Goal: Transaction & Acquisition: Purchase product/service

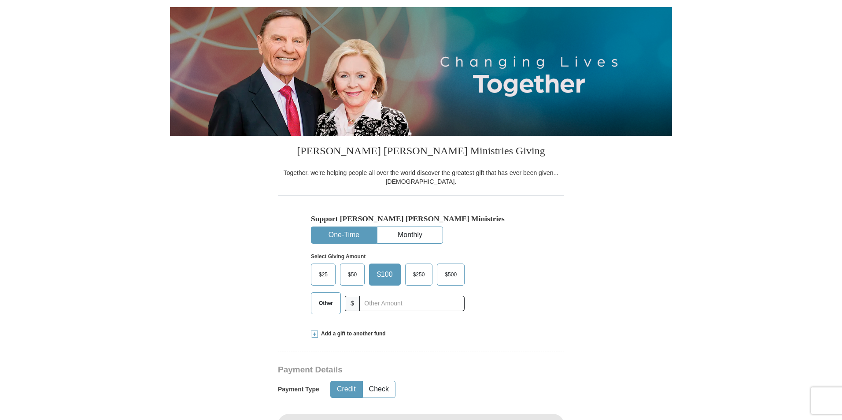
scroll to position [88, 0]
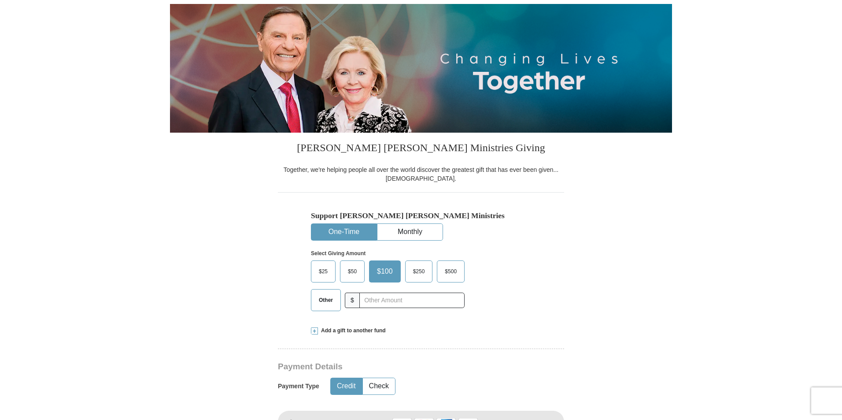
click at [351, 273] on span "$50" at bounding box center [353, 271] width 18 height 13
click at [0, 0] on input "$50" at bounding box center [0, 0] width 0 height 0
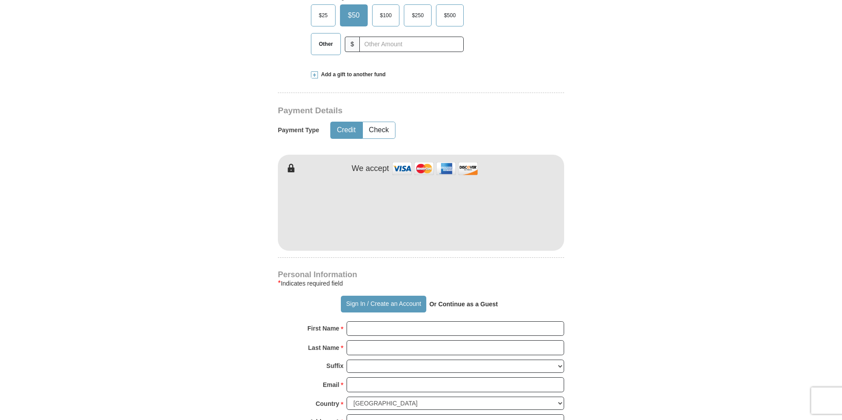
scroll to position [352, 0]
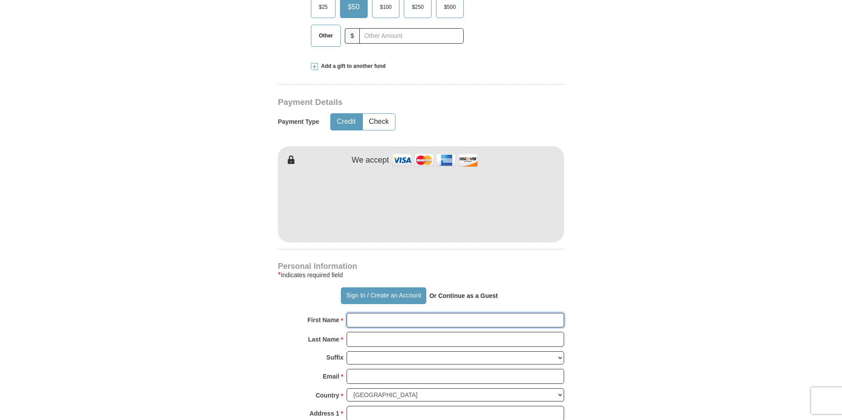
click at [378, 324] on input "First Name *" at bounding box center [456, 320] width 218 height 15
type input "[PERSON_NAME]"
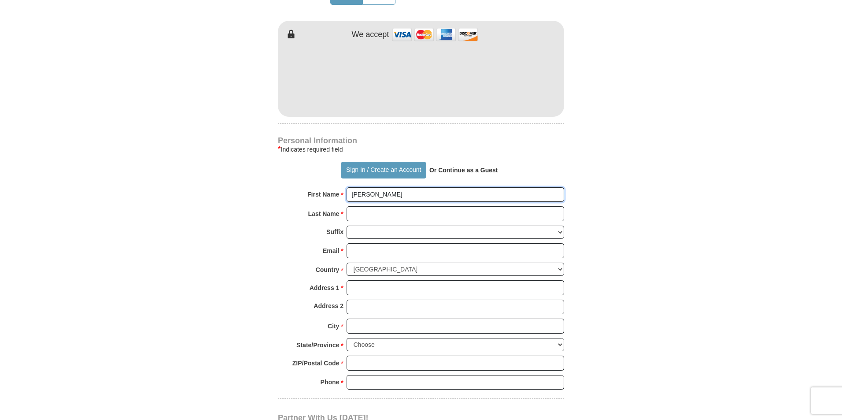
scroll to position [485, 0]
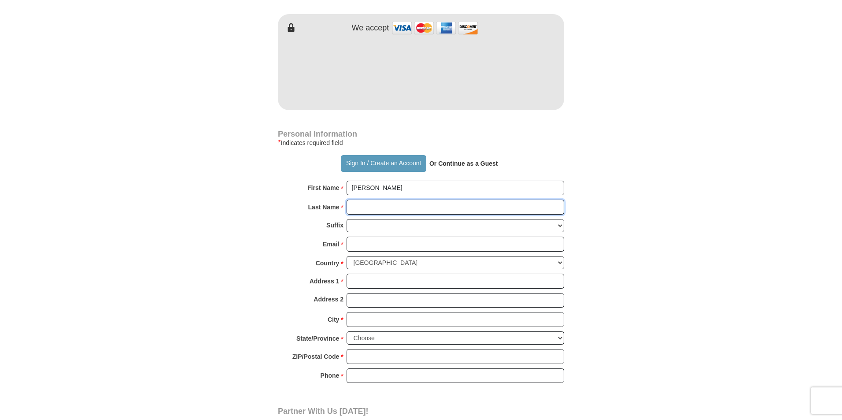
click at [363, 205] on input "Last Name *" at bounding box center [456, 207] width 218 height 15
type input "[PERSON_NAME]"
click at [364, 244] on input "Email *" at bounding box center [456, 244] width 218 height 15
type input "[EMAIL_ADDRESS][DOMAIN_NAME]"
type input "[STREET_ADDRESS]"
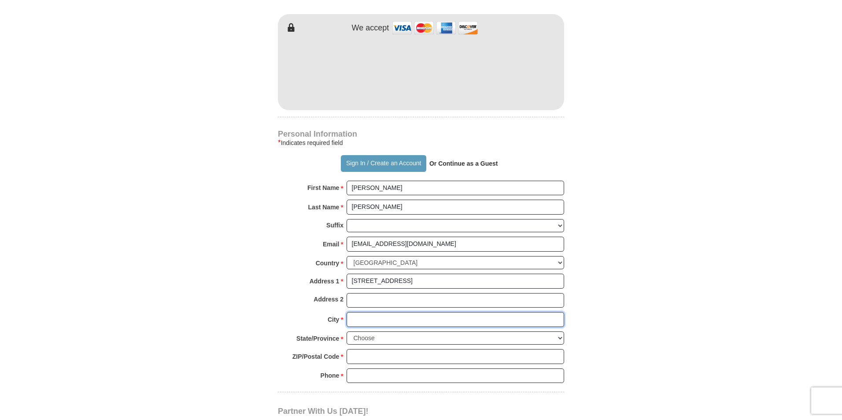
type input "[GEOGRAPHIC_DATA]"
select select "CT"
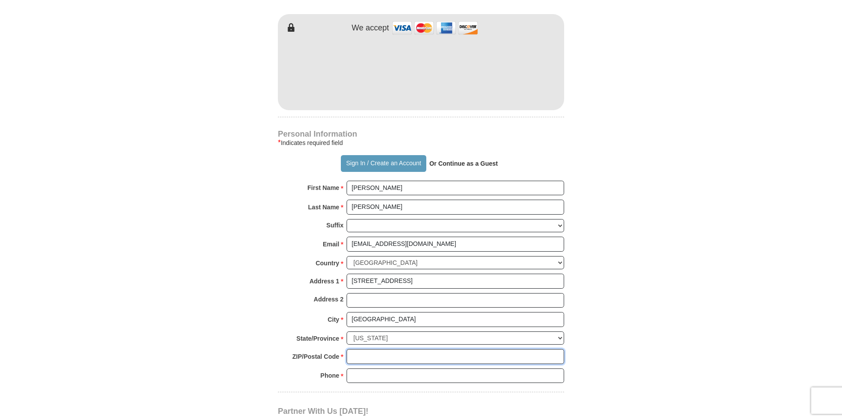
type input "06410-1017"
type input "2034156461"
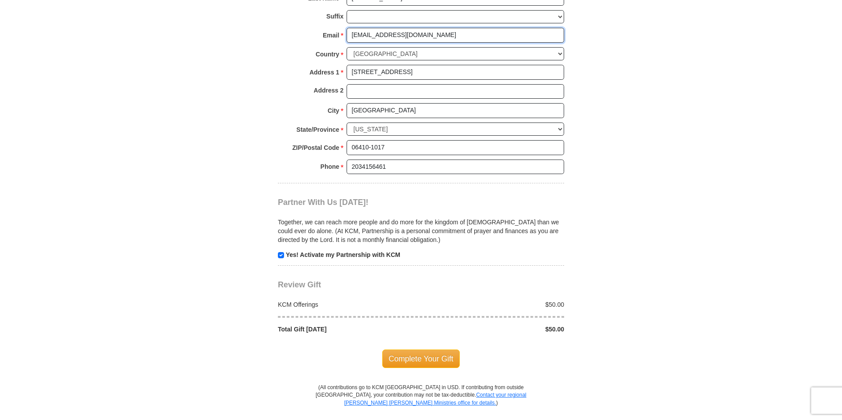
scroll to position [705, 0]
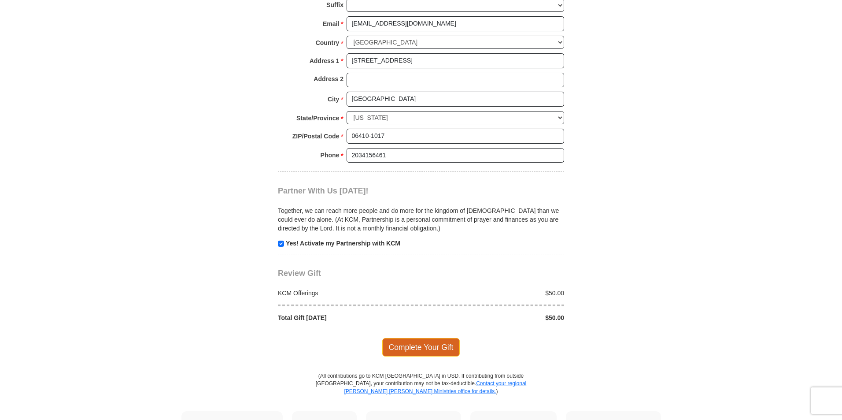
click at [414, 349] on span "Complete Your Gift" at bounding box center [421, 347] width 78 height 19
